Goal: Entertainment & Leisure: Consume media (video, audio)

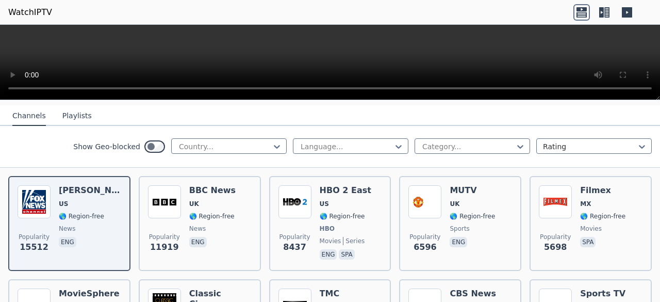
scroll to position [108, 0]
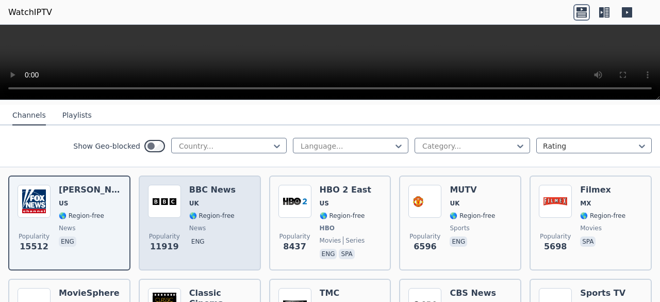
drag, startPoint x: 208, startPoint y: 185, endPoint x: 180, endPoint y: 187, distance: 28.5
click at [180, 187] on div "Popularity 11919 BBC News UK 🌎 Region-free news eng" at bounding box center [200, 223] width 104 height 76
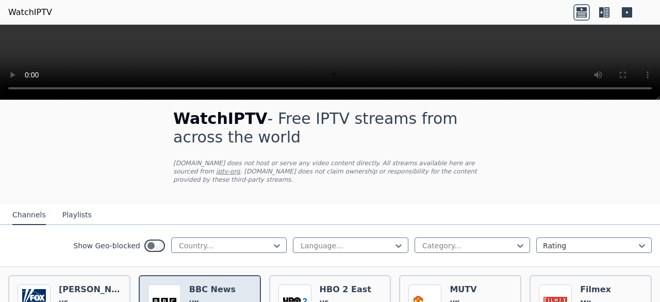
scroll to position [0, 0]
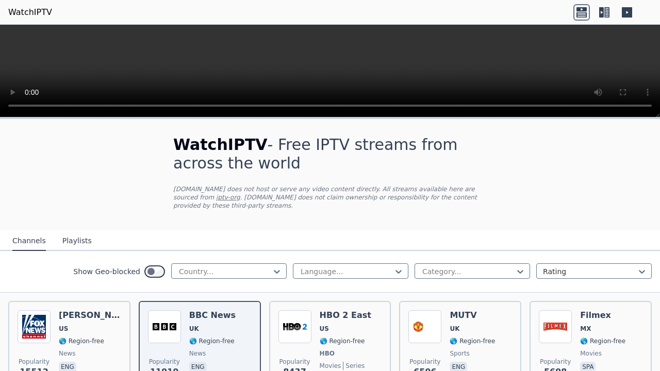
click at [82, 118] on video at bounding box center [330, 71] width 660 height 93
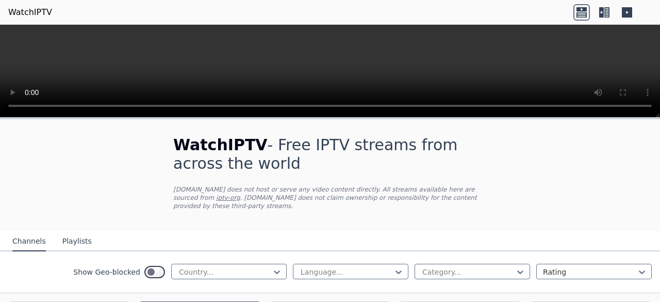
click at [129, 70] on video at bounding box center [330, 71] width 660 height 93
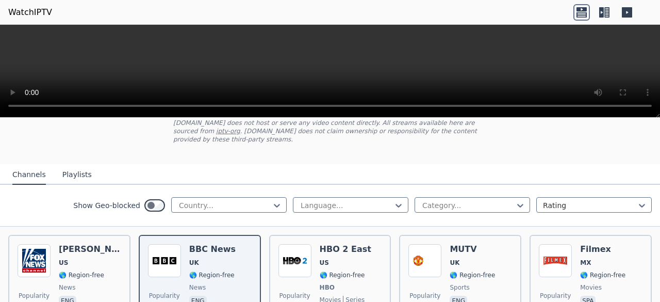
scroll to position [52, 0]
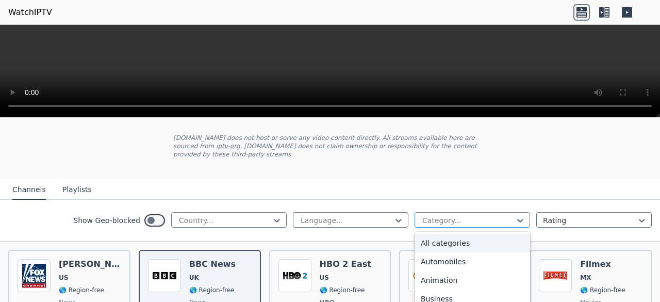
click at [460, 215] on div at bounding box center [469, 220] width 94 height 10
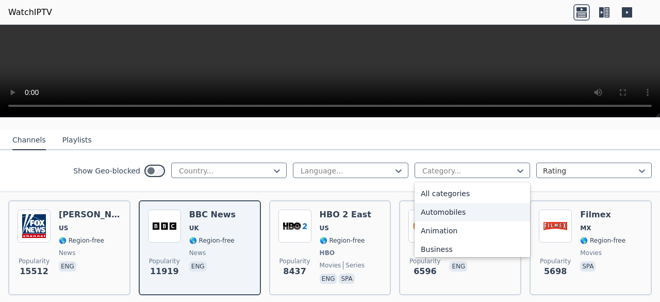
scroll to position [6, 0]
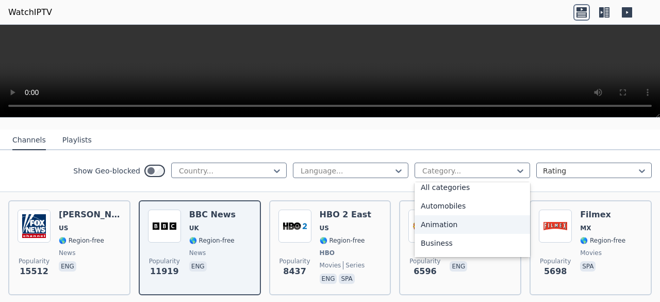
click at [439, 215] on div "Animation" at bounding box center [473, 224] width 116 height 19
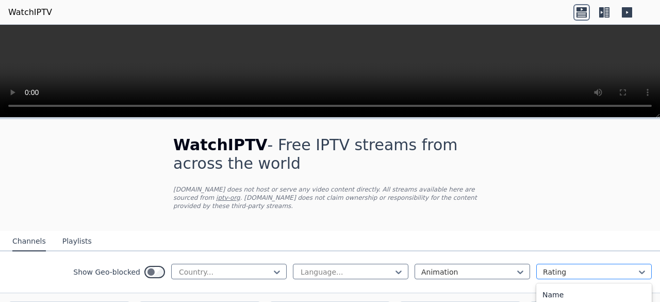
click at [562, 267] on div at bounding box center [590, 272] width 94 height 10
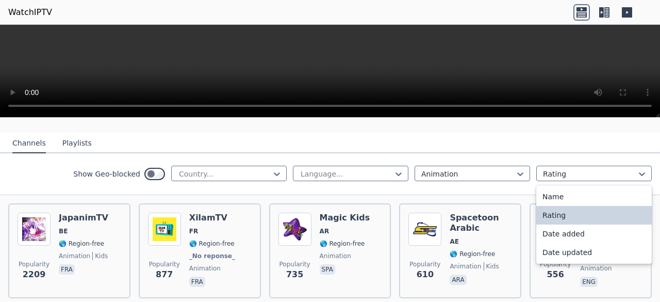
scroll to position [101, 0]
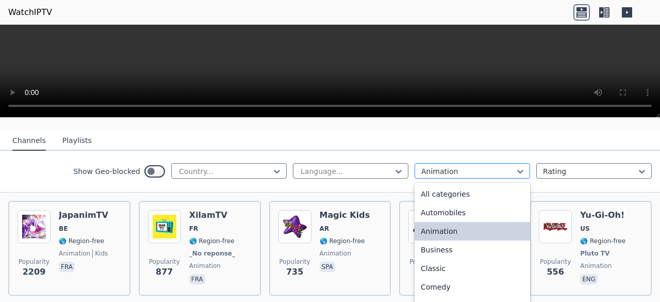
click at [492, 166] on div at bounding box center [469, 171] width 94 height 10
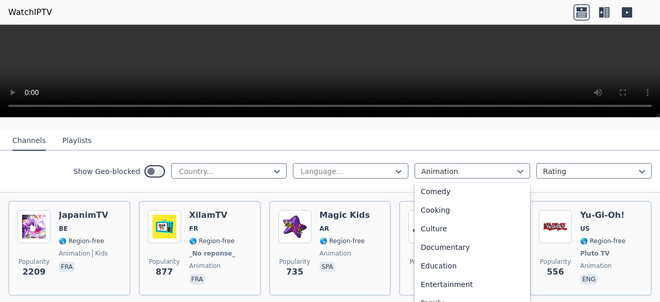
scroll to position [95, 0]
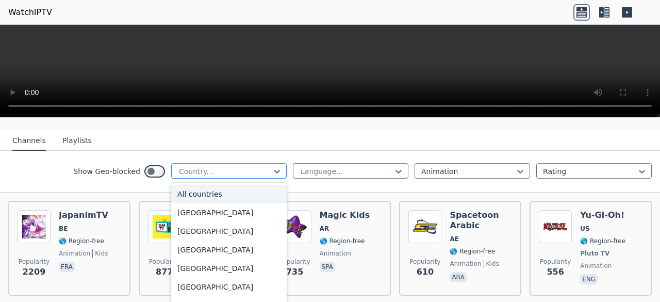
click at [252, 166] on div at bounding box center [225, 171] width 94 height 10
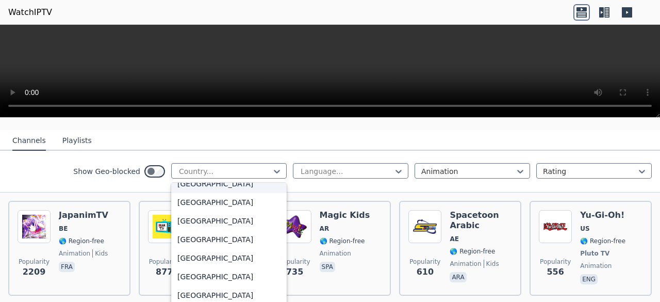
scroll to position [209, 0]
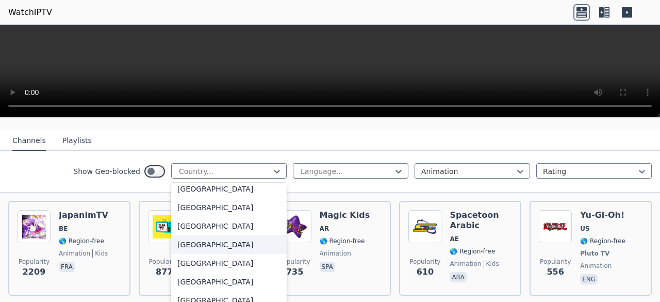
click at [198, 235] on div "[GEOGRAPHIC_DATA]" at bounding box center [229, 244] width 116 height 19
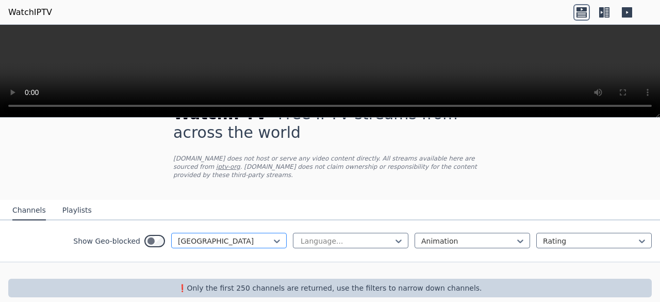
scroll to position [34, 0]
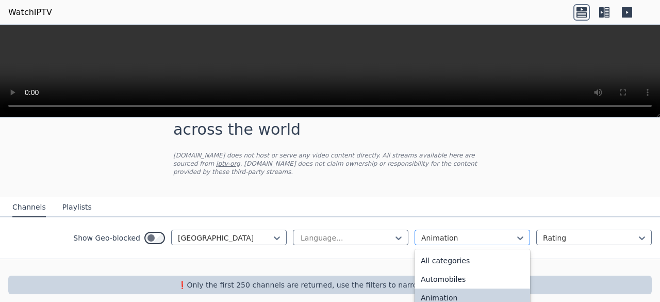
click at [452, 233] on div at bounding box center [469, 238] width 94 height 10
click at [442, 251] on div "All categories" at bounding box center [473, 260] width 116 height 19
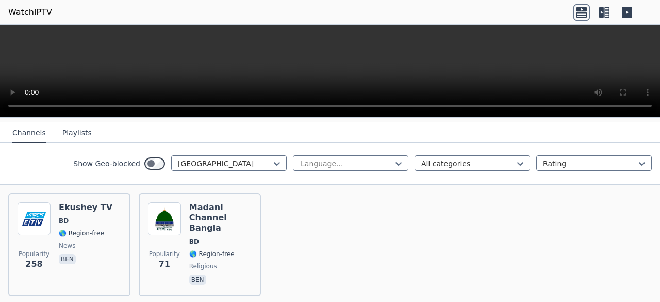
scroll to position [102, 0]
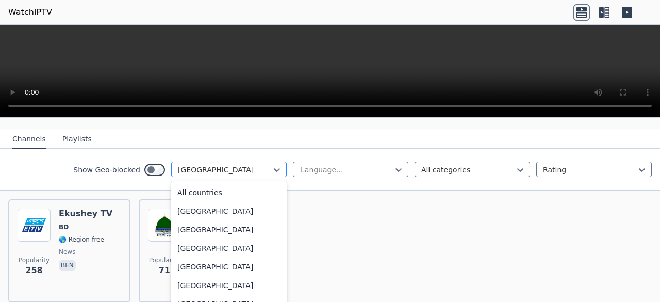
click at [263, 165] on div at bounding box center [225, 170] width 94 height 10
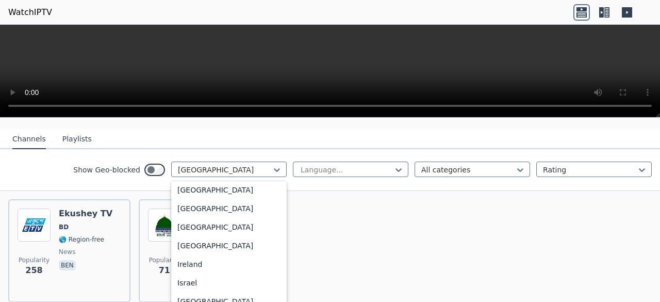
scroll to position [1604, 0]
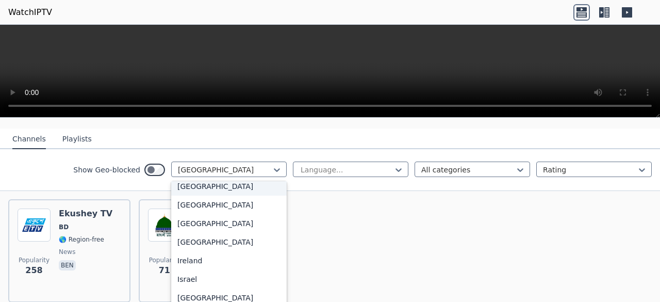
click at [228, 195] on div "[GEOGRAPHIC_DATA]" at bounding box center [229, 186] width 116 height 19
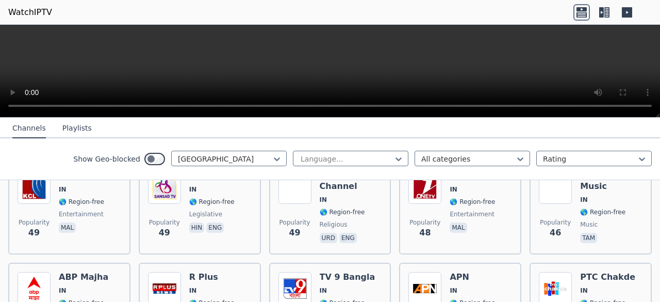
scroll to position [1418, 0]
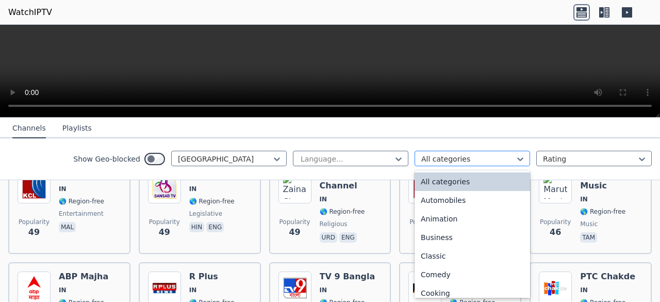
click at [474, 158] on div at bounding box center [469, 159] width 94 height 10
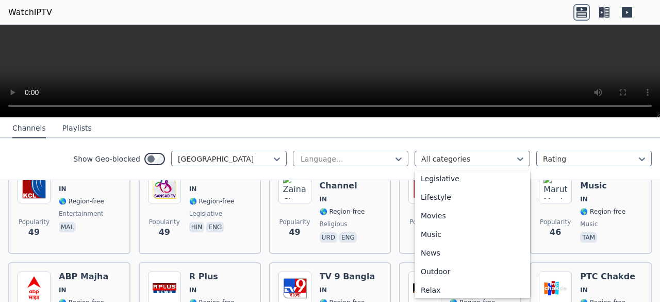
scroll to position [0, 0]
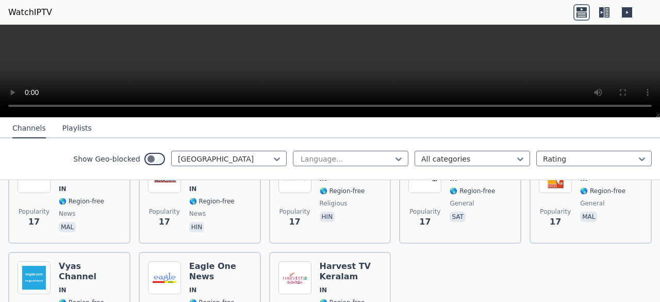
scroll to position [2870, 0]
